Goal: Task Accomplishment & Management: Use online tool/utility

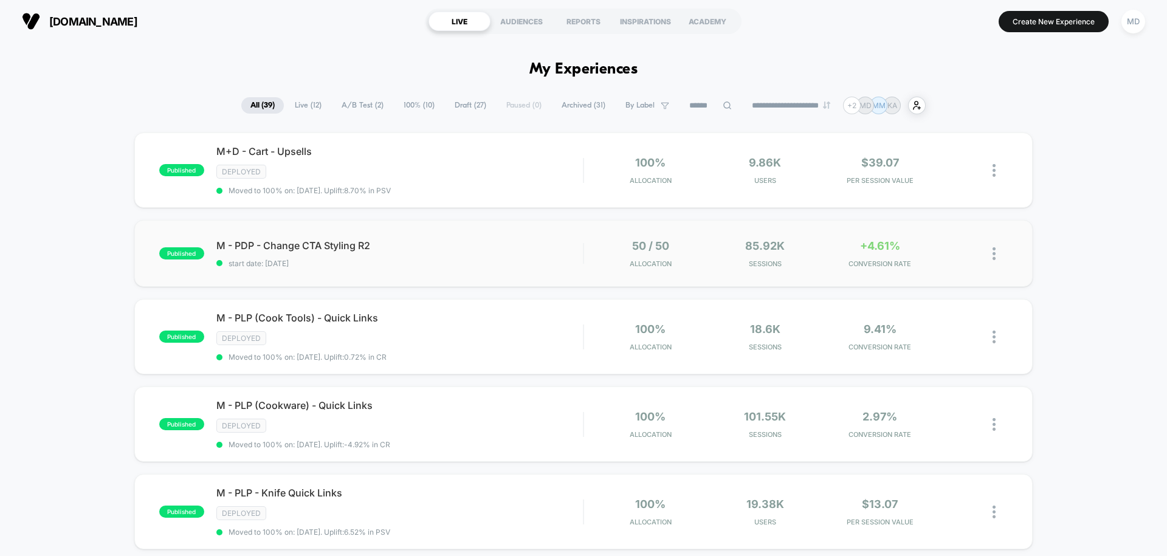
click at [430, 230] on div "published M - PDP - Change CTA Styling R2 start date: [DATE] 50 / 50 Allocation…" at bounding box center [583, 253] width 899 height 67
click at [450, 105] on span "Draft ( 27 )" at bounding box center [471, 105] width 50 height 16
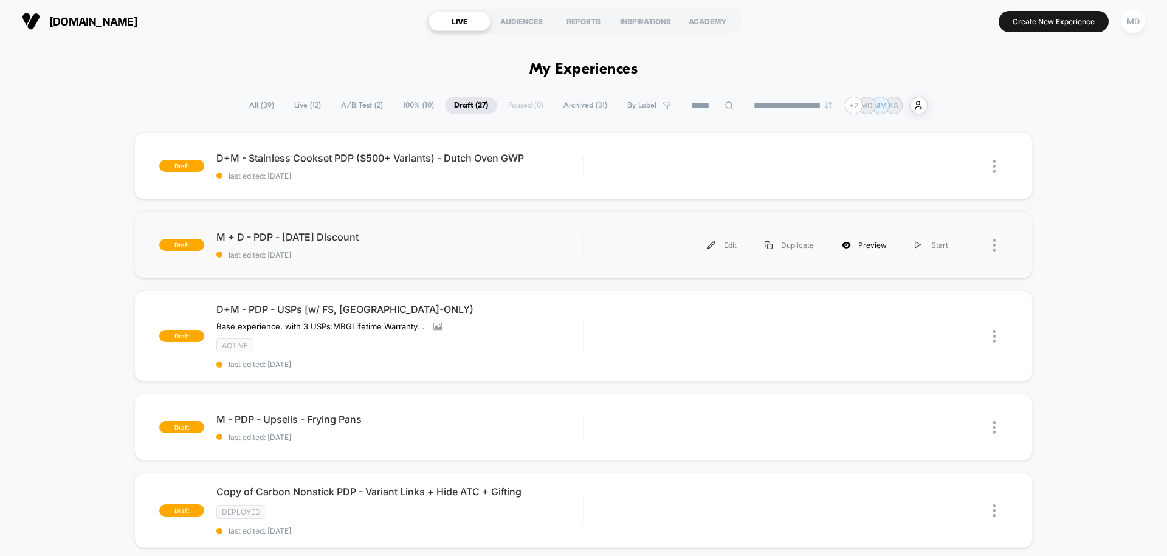
click at [872, 246] on div "Preview" at bounding box center [864, 245] width 73 height 27
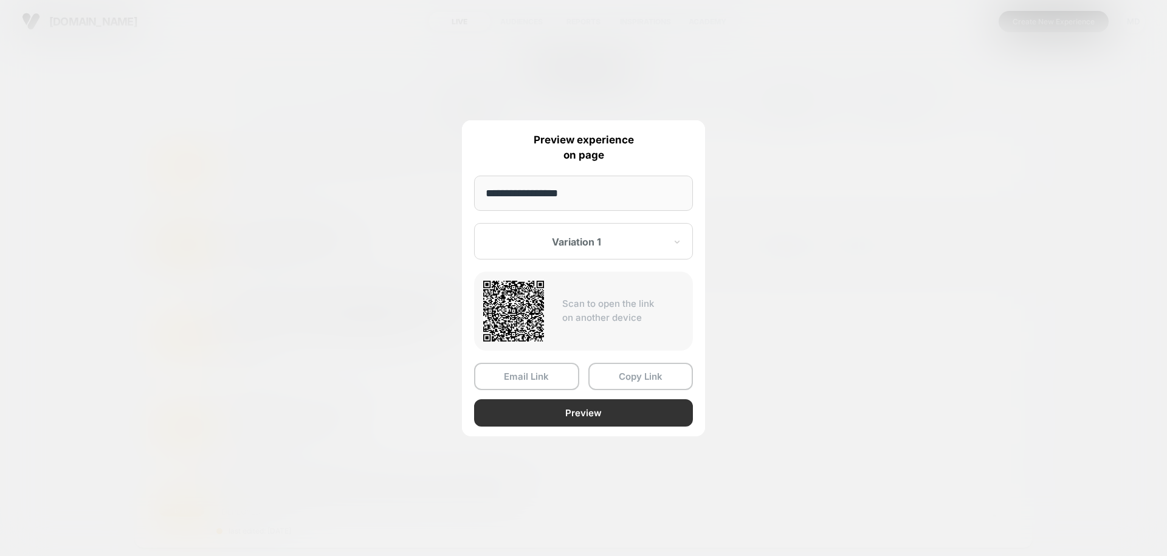
click at [559, 416] on button "Preview" at bounding box center [583, 412] width 219 height 27
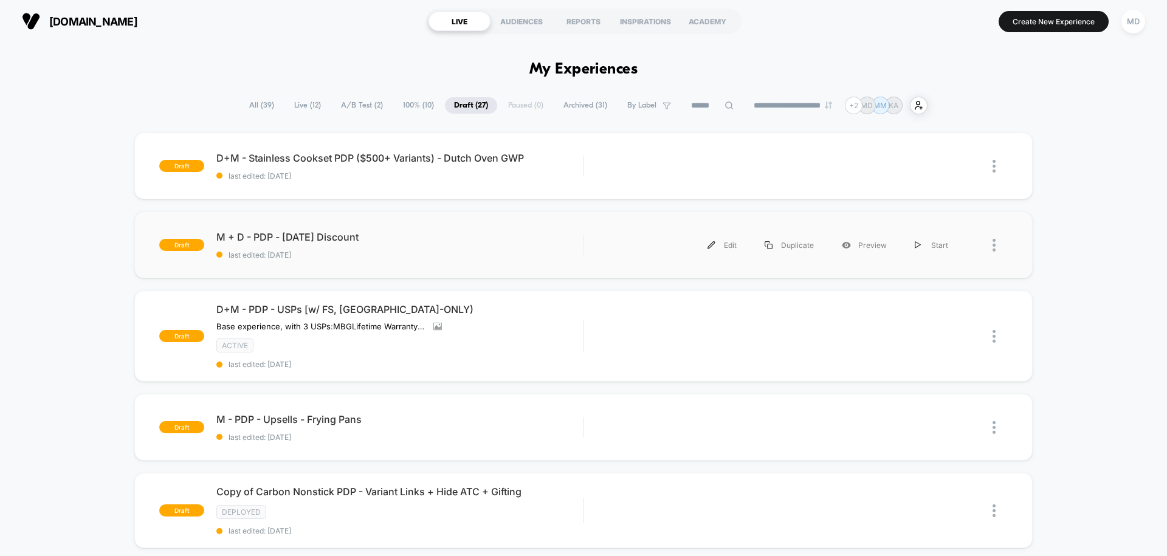
click at [998, 241] on div at bounding box center [1000, 245] width 15 height 27
click at [862, 249] on div "Preview" at bounding box center [864, 245] width 73 height 27
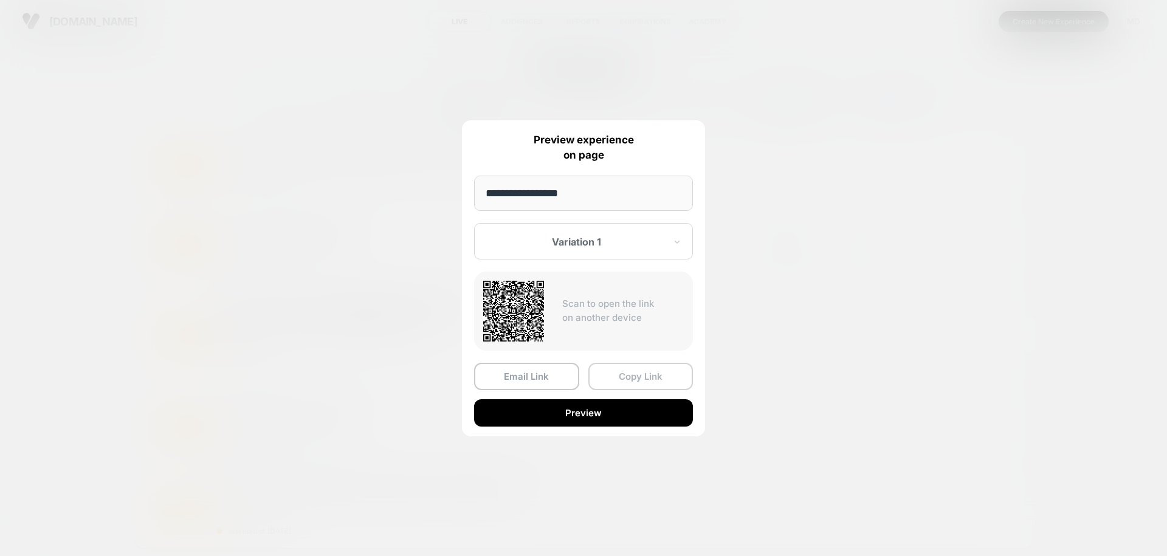
click at [637, 376] on button "Copy Link" at bounding box center [641, 376] width 105 height 27
